Goal: Find specific page/section: Find specific page/section

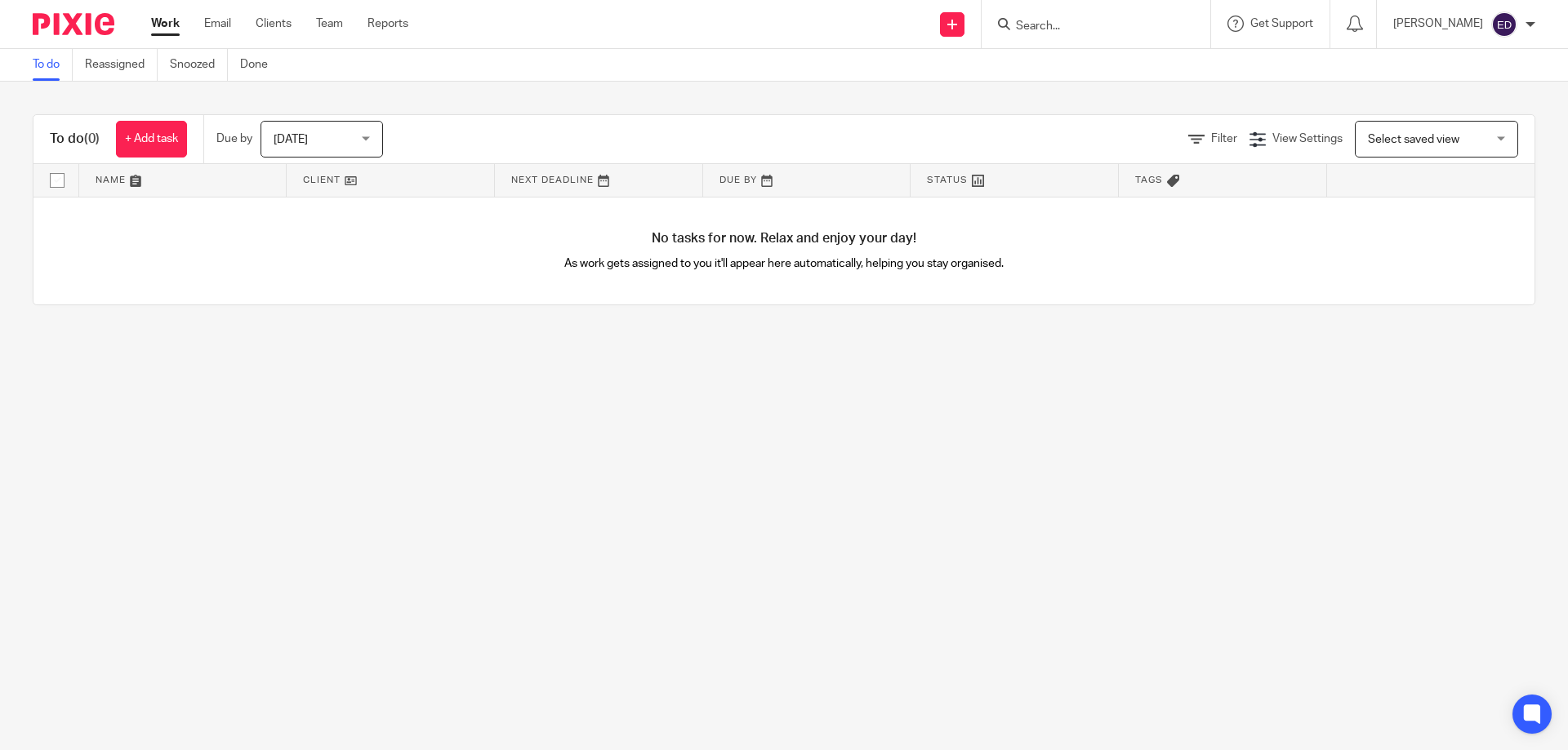
click at [1111, 12] on div at bounding box center [1095, 24] width 228 height 48
click at [1115, 25] on input "Search" at bounding box center [1088, 27] width 147 height 15
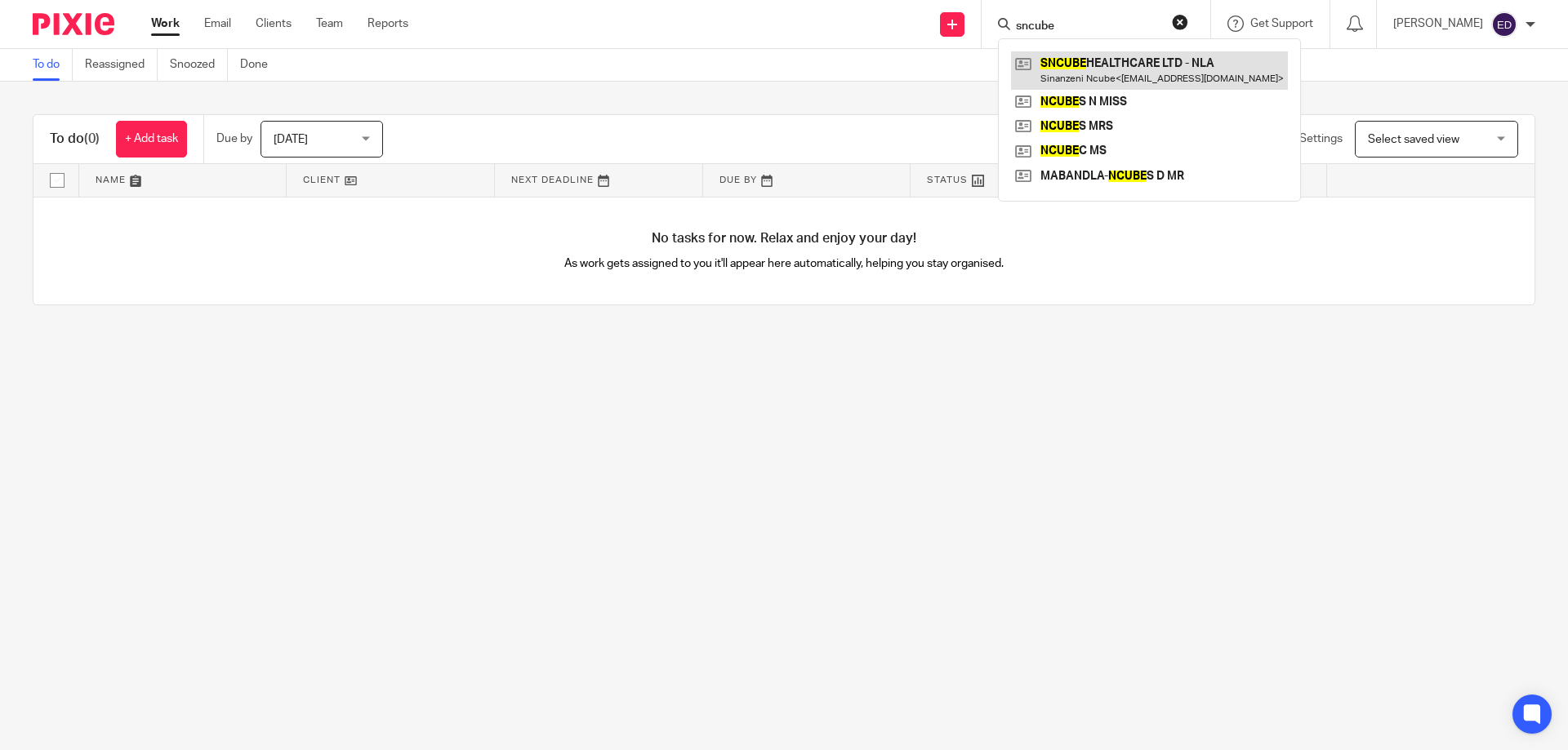
type input "sncube"
click at [1126, 83] on link at bounding box center [1150, 70] width 276 height 37
